Goal: Task Accomplishment & Management: Complete application form

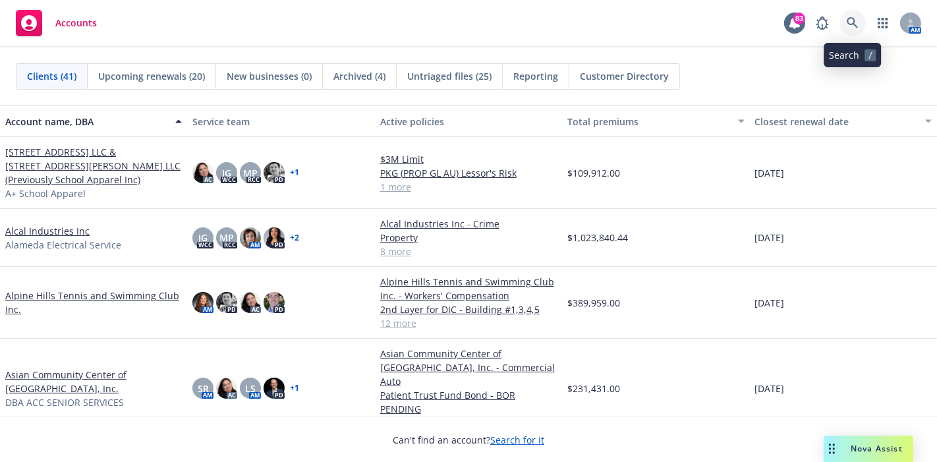
click at [851, 18] on icon at bounding box center [853, 23] width 12 height 12
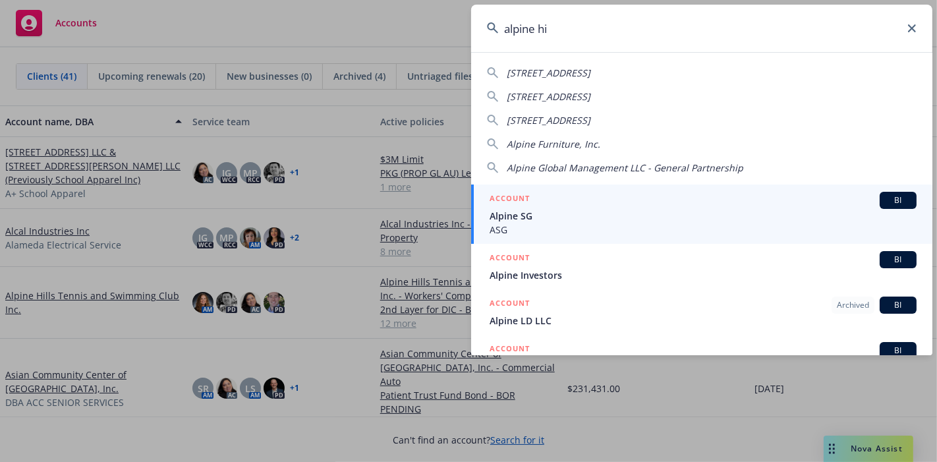
type input "alpine hil"
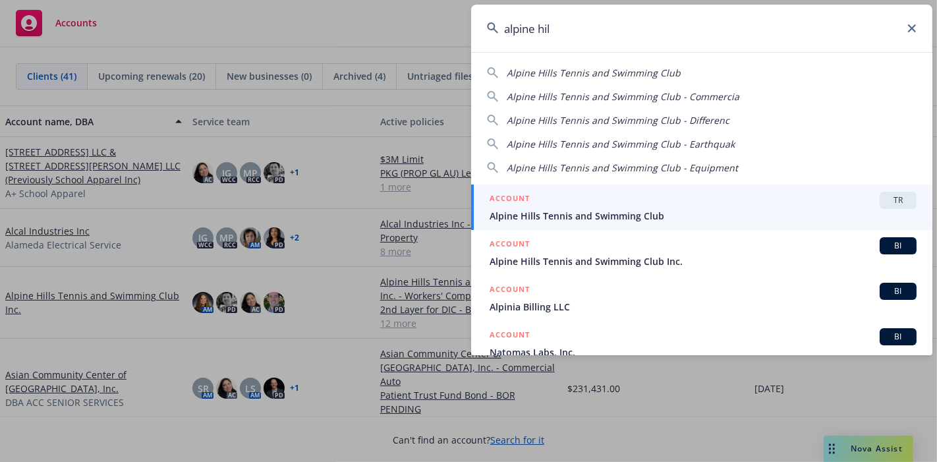
click at [636, 215] on span "Alpine Hills Tennis and Swimming Club" at bounding box center [703, 216] width 427 height 14
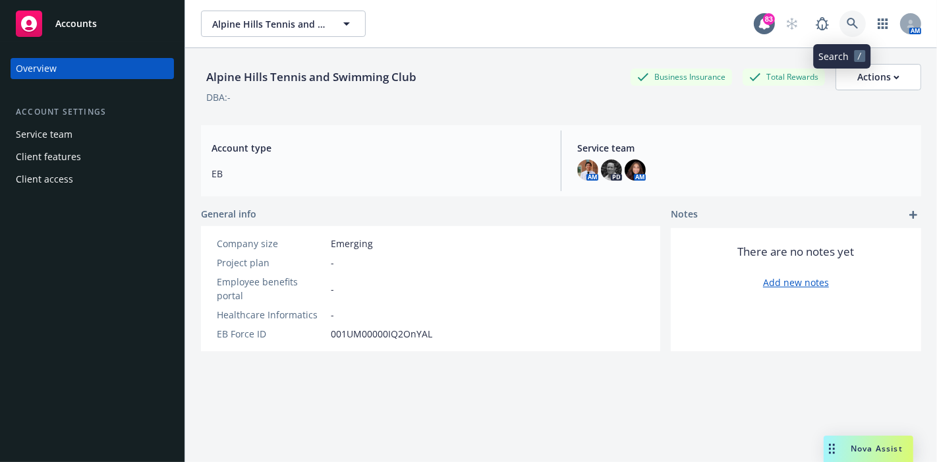
click at [849, 28] on link at bounding box center [853, 24] width 26 height 26
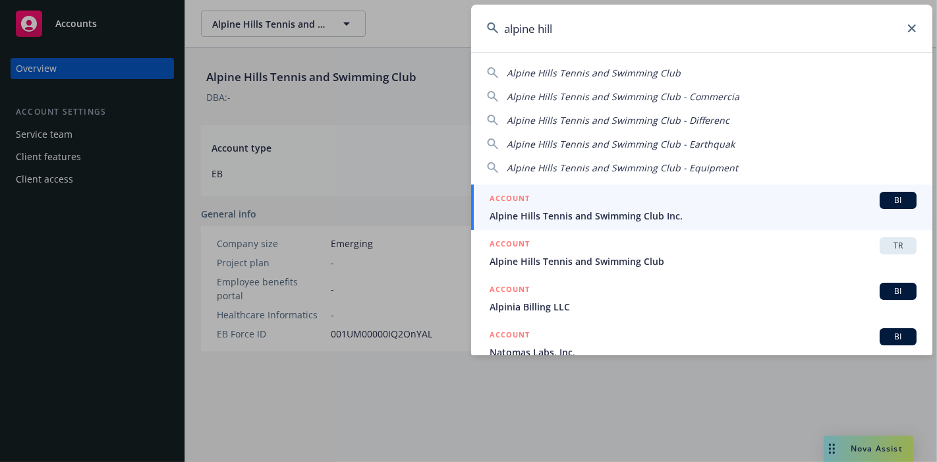
type input "alpine hill"
click at [672, 206] on div "ACCOUNT BI" at bounding box center [703, 200] width 427 height 17
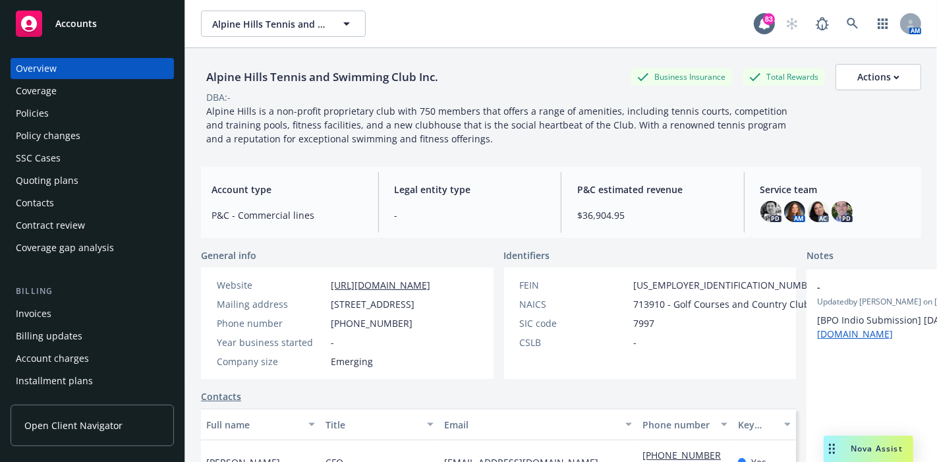
click at [75, 114] on div "Policies" at bounding box center [92, 113] width 153 height 21
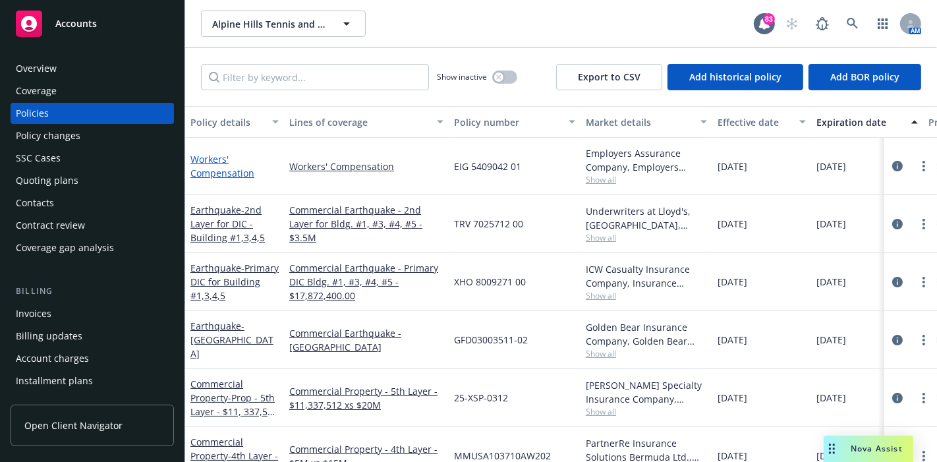
click at [220, 175] on link "Workers' Compensation" at bounding box center [223, 166] width 64 height 26
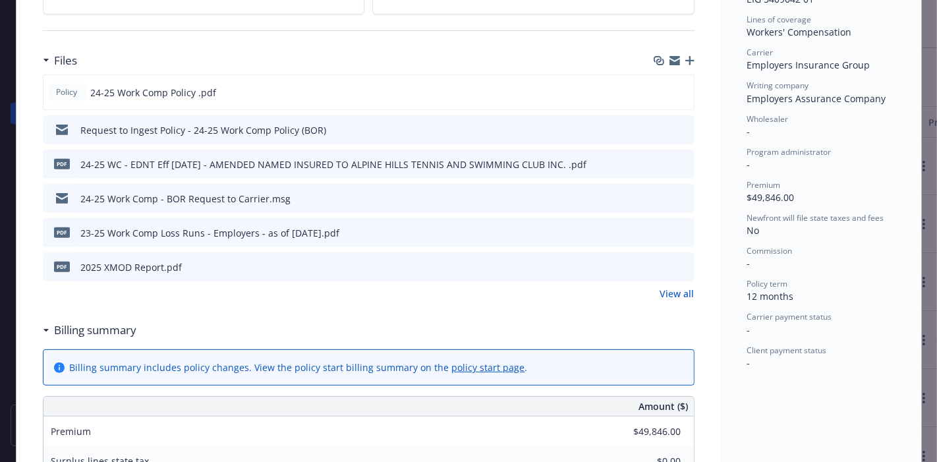
scroll to position [373, 0]
click at [681, 289] on link "View all" at bounding box center [678, 293] width 34 height 14
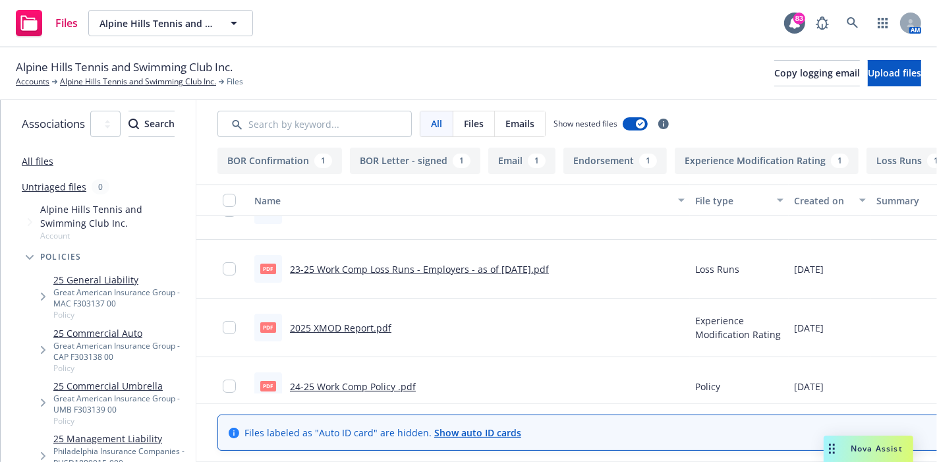
scroll to position [231, 0]
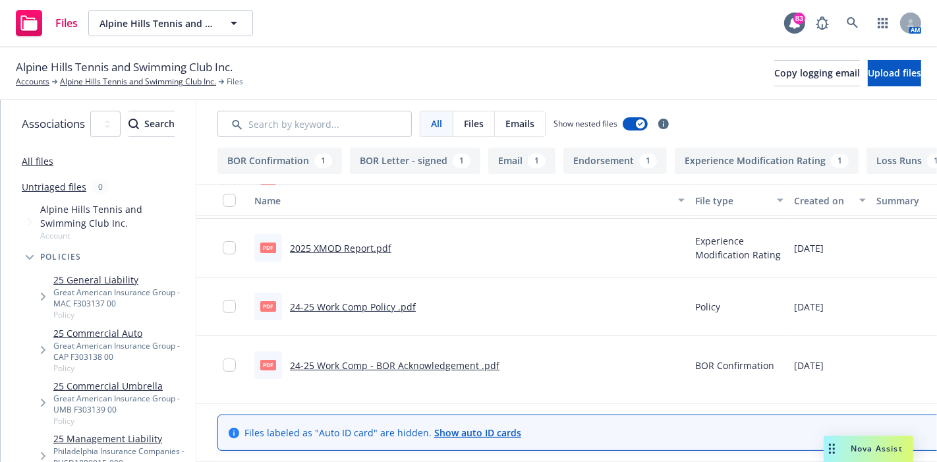
click at [457, 365] on link "24-25 Work Comp - BOR Acknowledgement .pdf" at bounding box center [395, 365] width 210 height 13
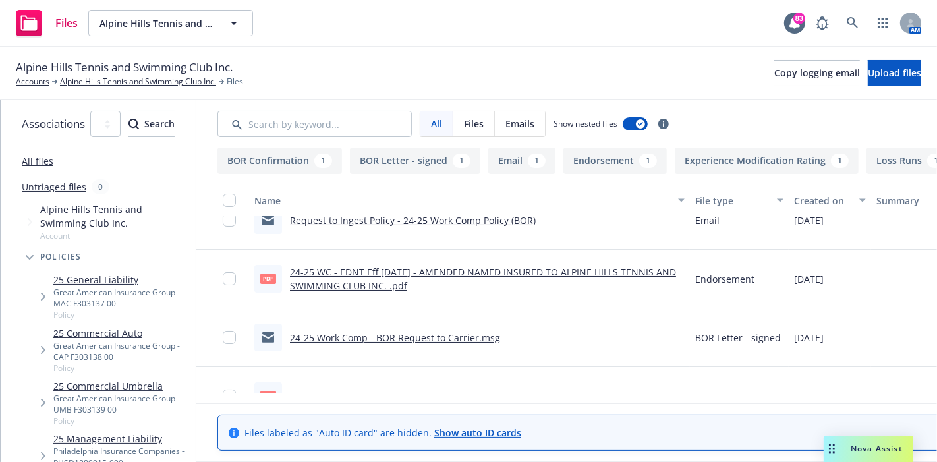
scroll to position [21, 0]
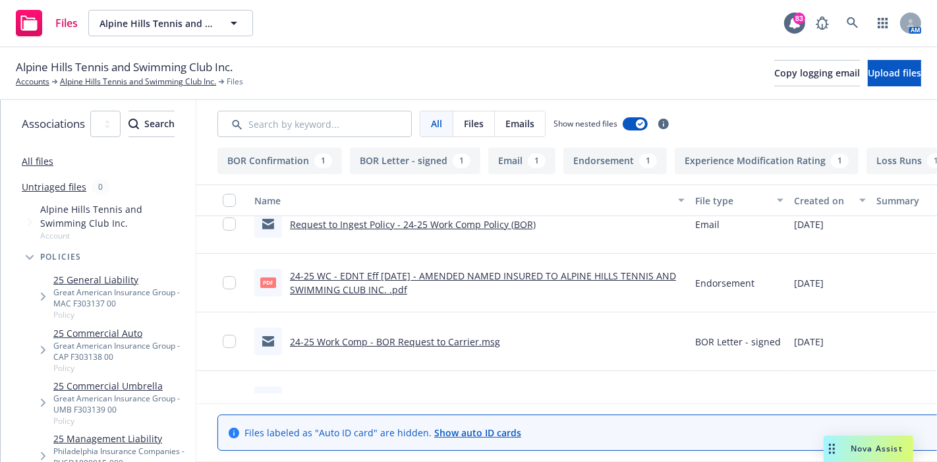
click at [485, 343] on link "24-25 Work Comp - BOR Request to Carrier.msg" at bounding box center [395, 342] width 210 height 13
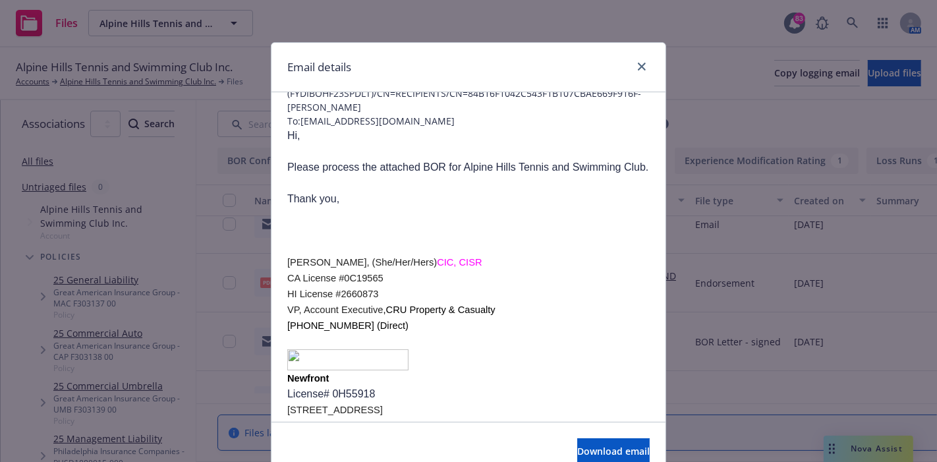
scroll to position [0, 0]
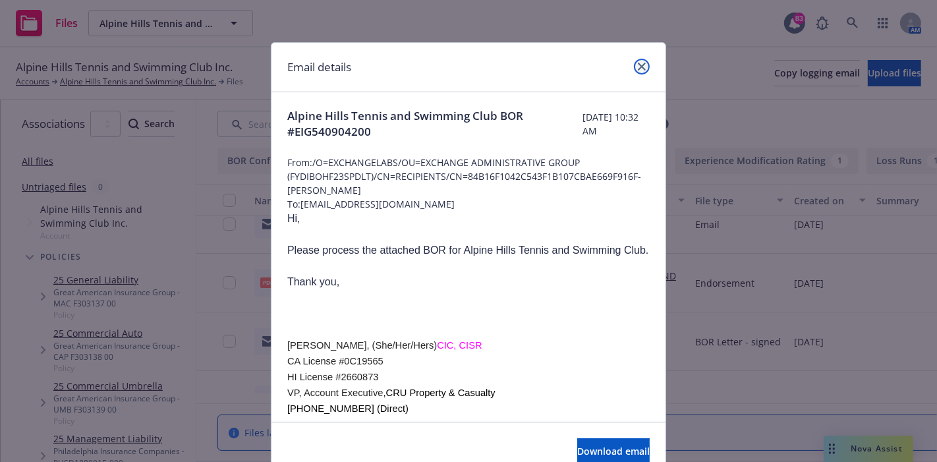
click at [636, 61] on link "close" at bounding box center [642, 67] width 16 height 16
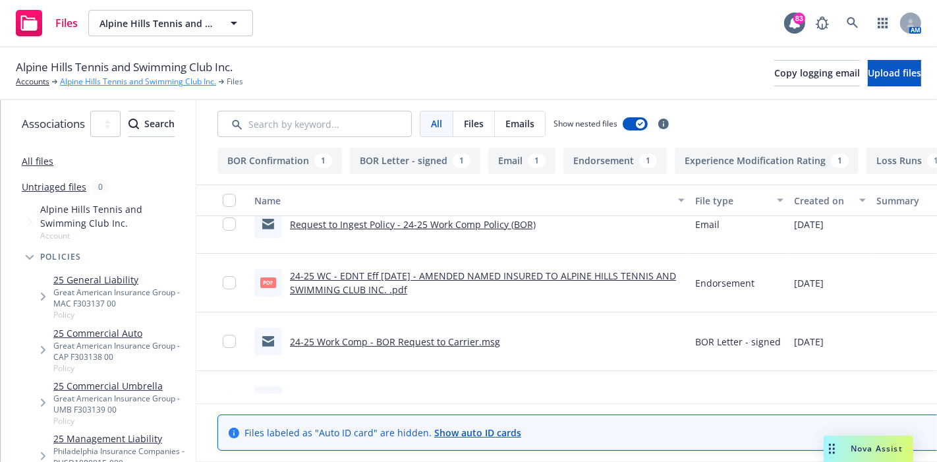
click at [98, 84] on link "Alpine Hills Tennis and Swimming Club Inc." at bounding box center [138, 82] width 156 height 12
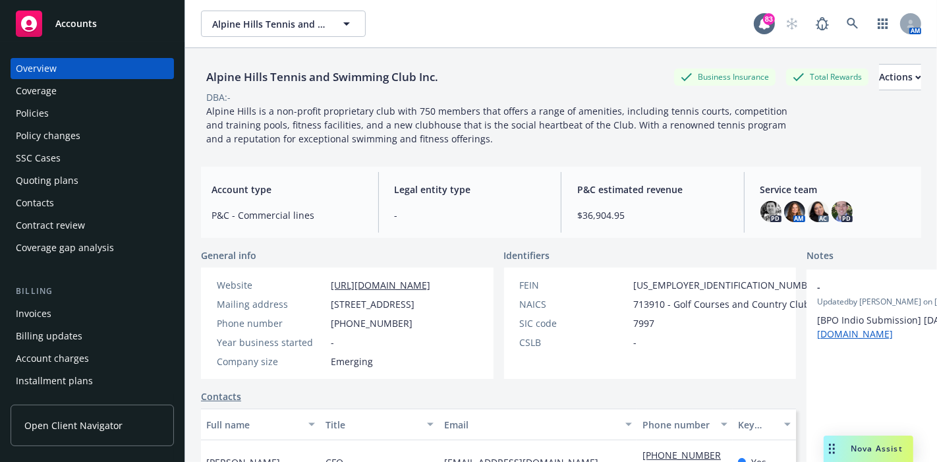
click at [92, 112] on div "Policies" at bounding box center [92, 113] width 153 height 21
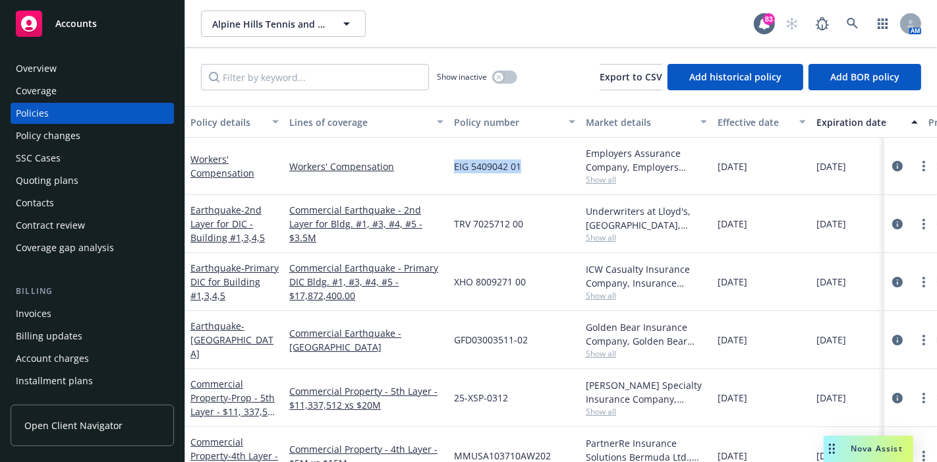
drag, startPoint x: 523, startPoint y: 169, endPoint x: 448, endPoint y: 167, distance: 74.5
click at [449, 167] on div "EIG 5409042 01" at bounding box center [515, 166] width 132 height 57
copy span "EIG 5409042 01"
click at [45, 69] on div "Overview" at bounding box center [36, 68] width 41 height 21
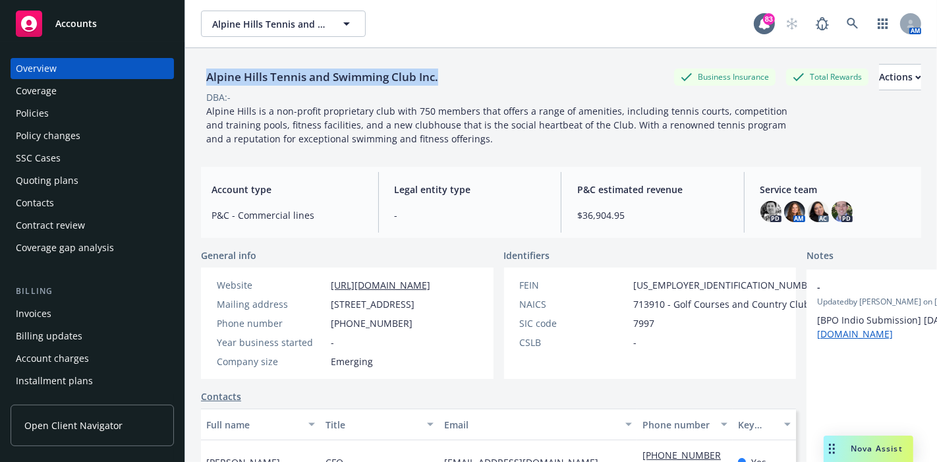
drag, startPoint x: 411, startPoint y: 74, endPoint x: 206, endPoint y: 67, distance: 205.8
click at [206, 67] on div "Alpine Hills Tennis and Swimming Club Inc. Business Insurance Total Rewards Act…" at bounding box center [561, 77] width 721 height 26
copy div "Alpine Hills Tennis and Swimming Club Inc."
click at [83, 175] on div "Quoting plans" at bounding box center [92, 180] width 153 height 21
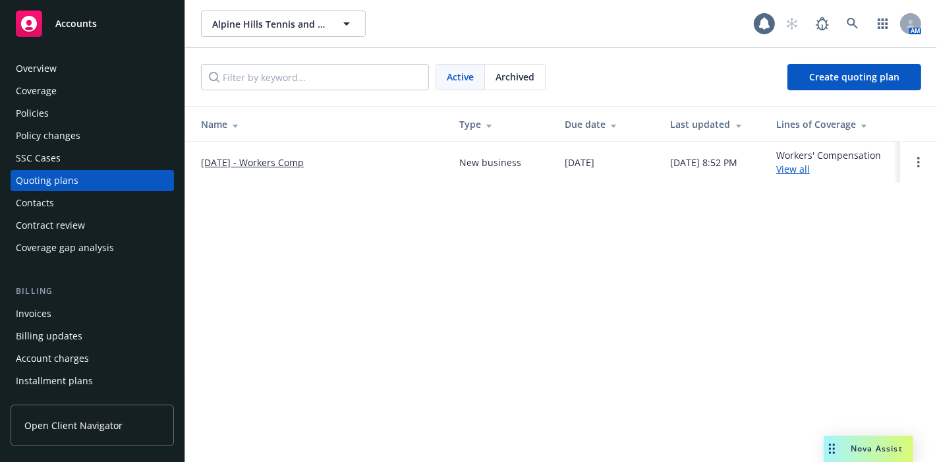
click at [284, 160] on link "12/1/25 - Workers Comp" at bounding box center [252, 163] width 103 height 14
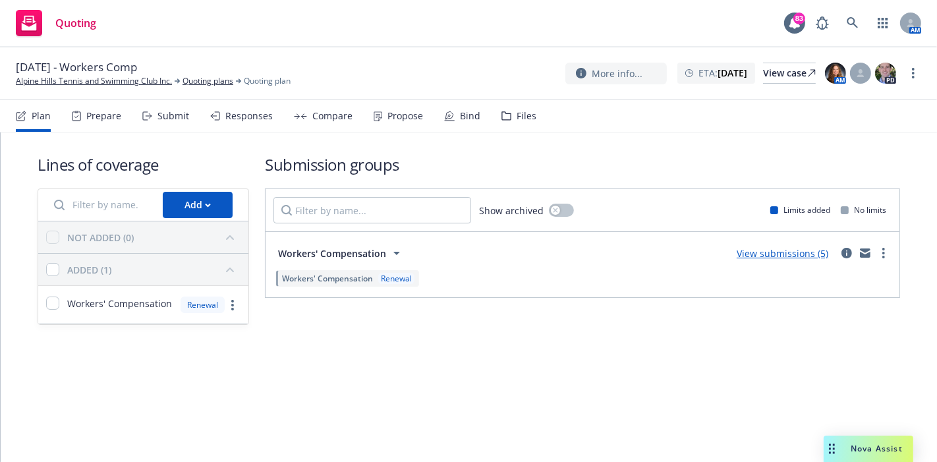
click at [523, 119] on div "Files" at bounding box center [527, 116] width 20 height 11
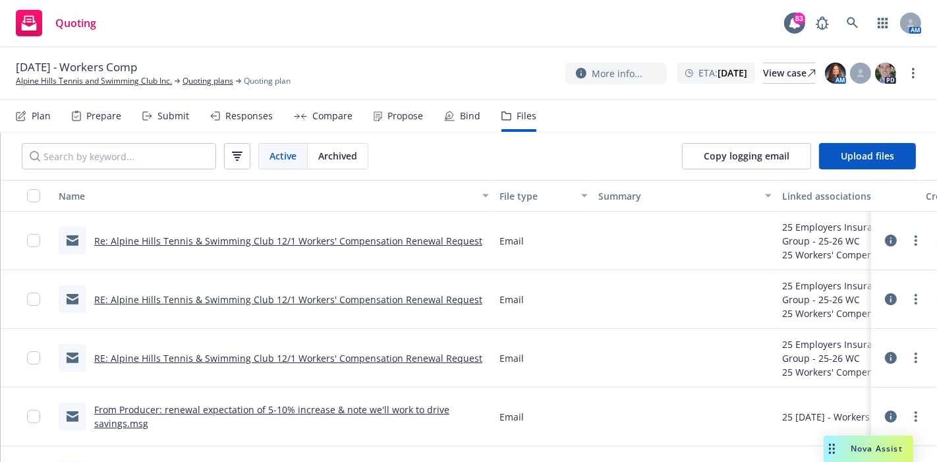
click at [34, 115] on div "Plan" at bounding box center [41, 116] width 19 height 11
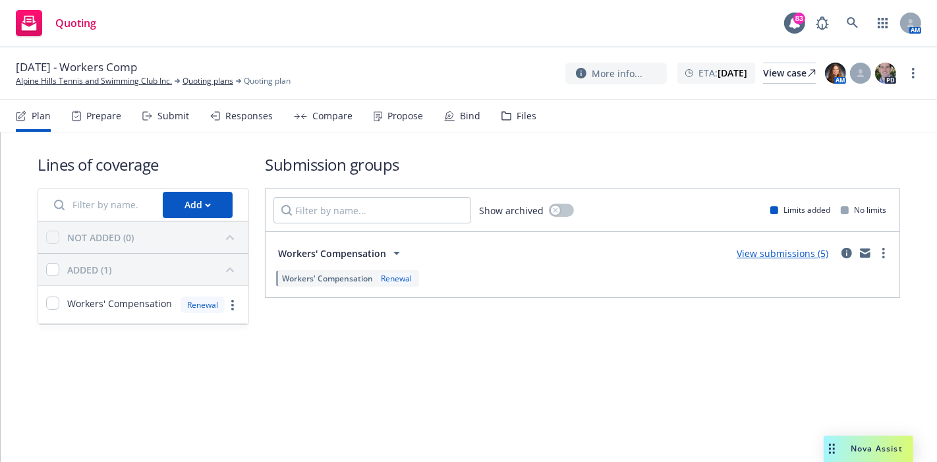
click at [171, 116] on div "Submit" at bounding box center [174, 116] width 32 height 11
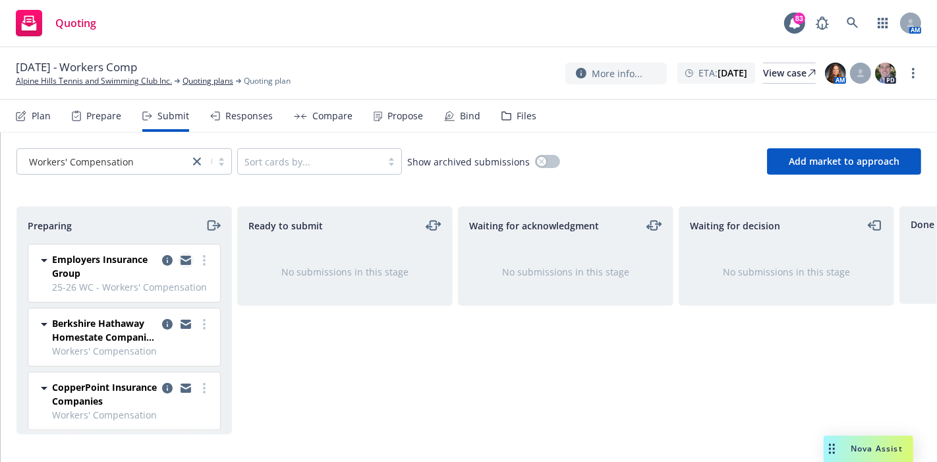
click at [181, 263] on icon "copy logging email" at bounding box center [186, 262] width 11 height 6
